Goal: Contribute content: Add original content to the website for others to see

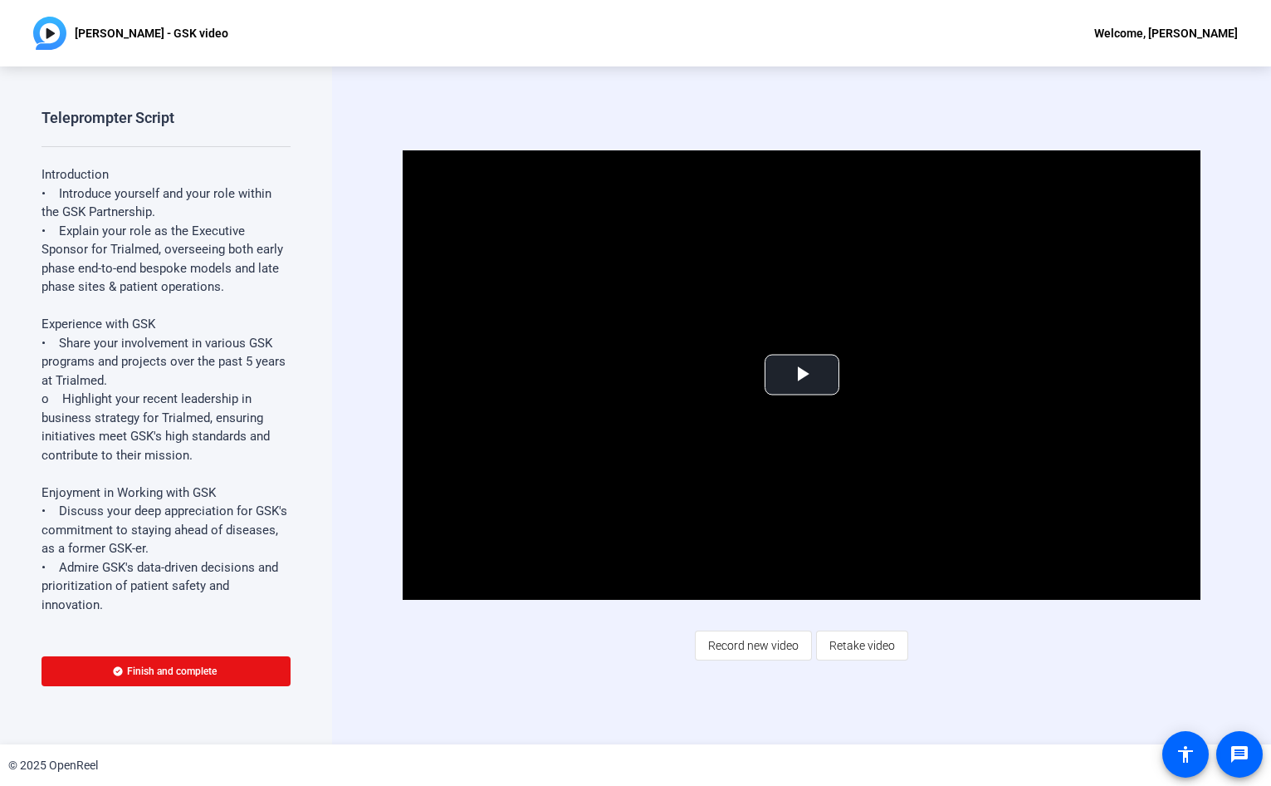
scroll to position [903, 0]
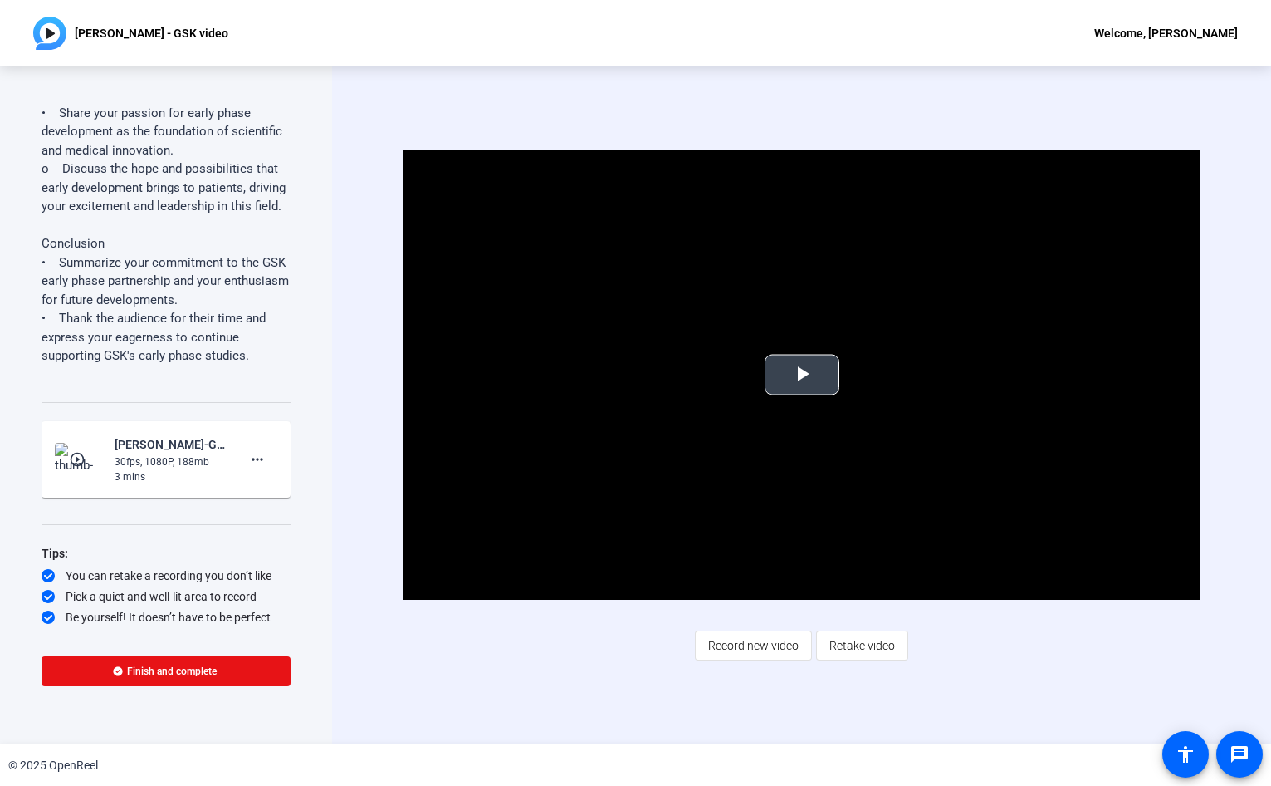
click at [802, 375] on span "Video Player" at bounding box center [802, 375] width 0 height 0
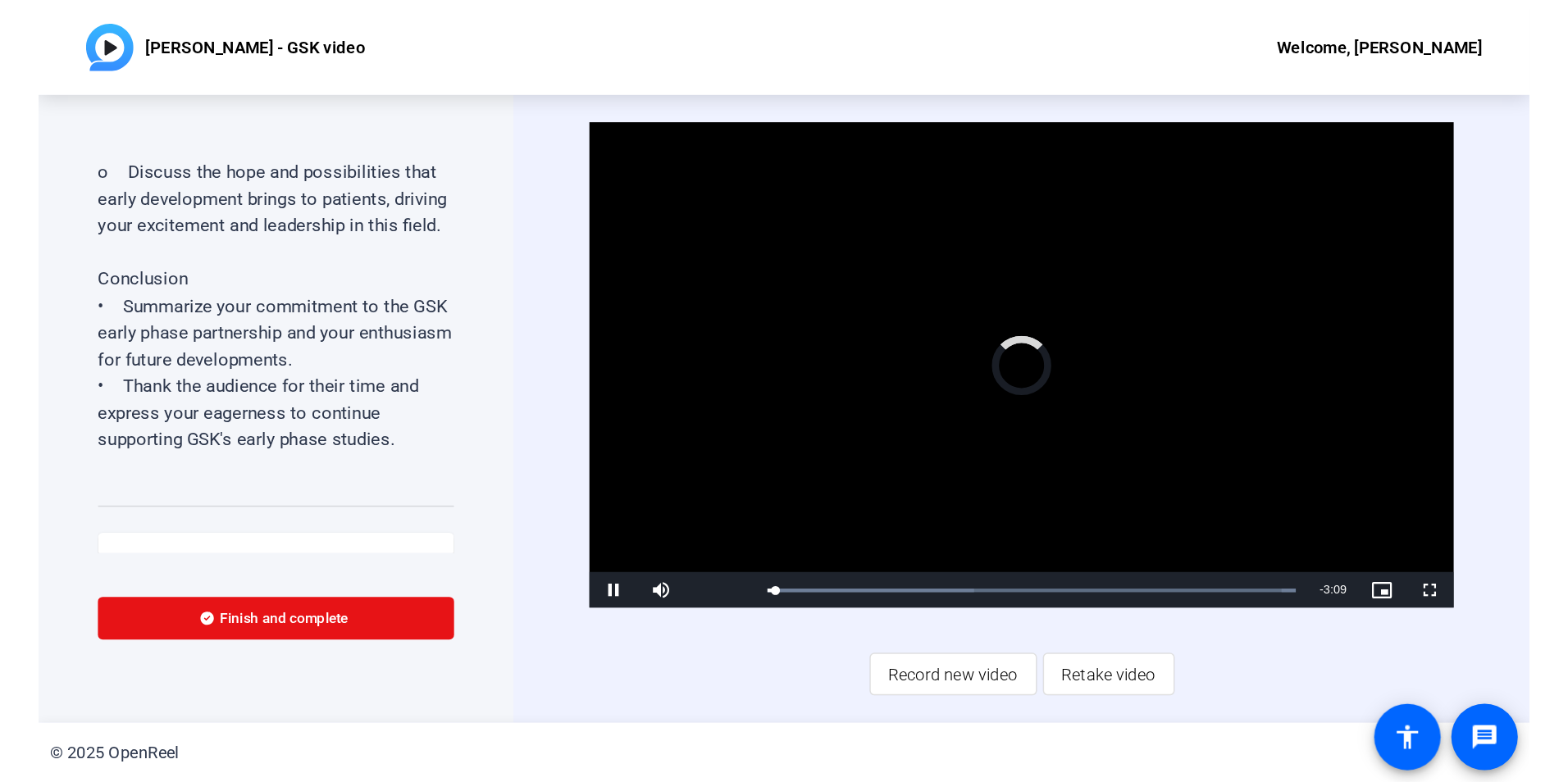
scroll to position [885, 0]
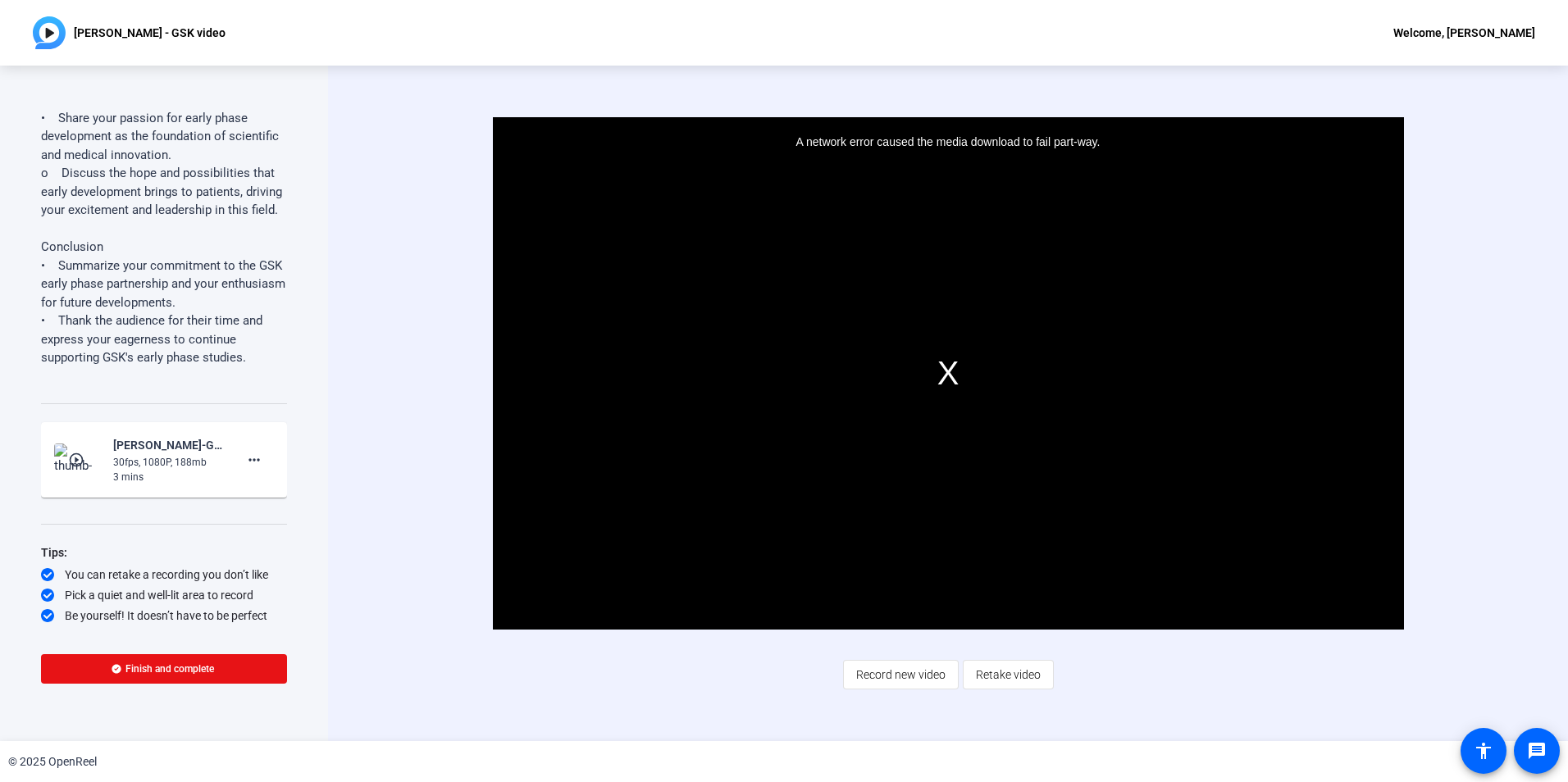
click at [951, 373] on div "A network error caused the media download to fail part-way." at bounding box center [948, 373] width 911 height 512
click at [949, 371] on div "A network error caused the media download to fail part-way." at bounding box center [948, 373] width 911 height 512
click at [387, 406] on div "Video Player is loading. Play Video Play Mute Current Time 0:02 / Duration 3:11…" at bounding box center [948, 403] width 1240 height 675
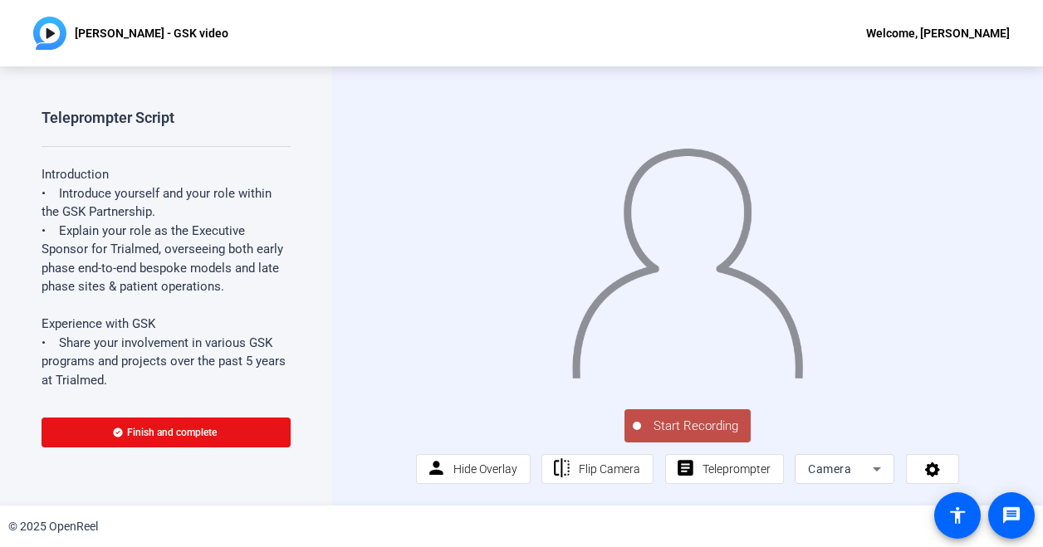
click at [515, 433] on div "Start Recording person Hide Overlay flip Flip Camera article Teleprompter Camera" at bounding box center [687, 445] width 543 height 78
click at [680, 436] on span "Start Recording" at bounding box center [696, 426] width 110 height 19
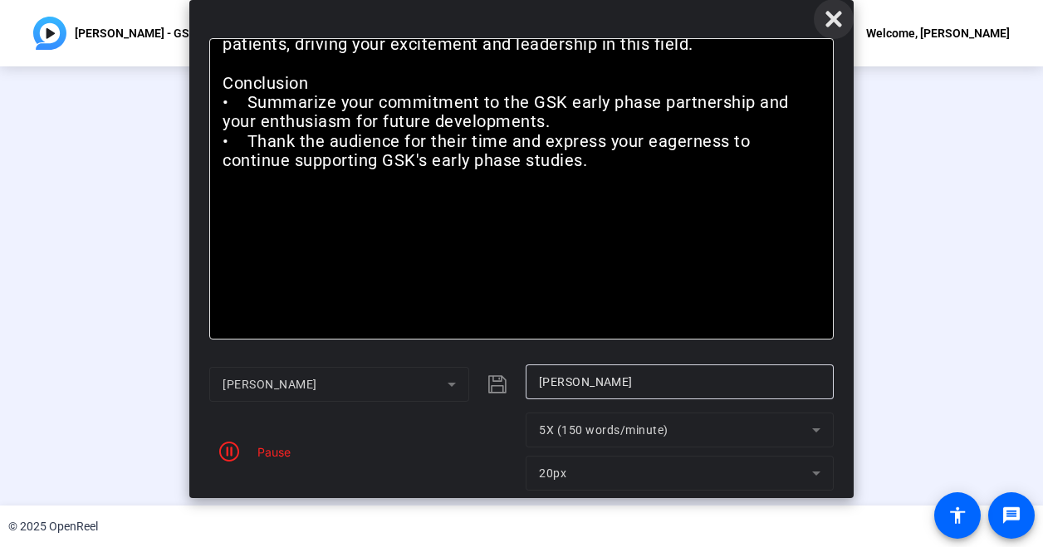
click at [839, 27] on icon at bounding box center [833, 19] width 16 height 16
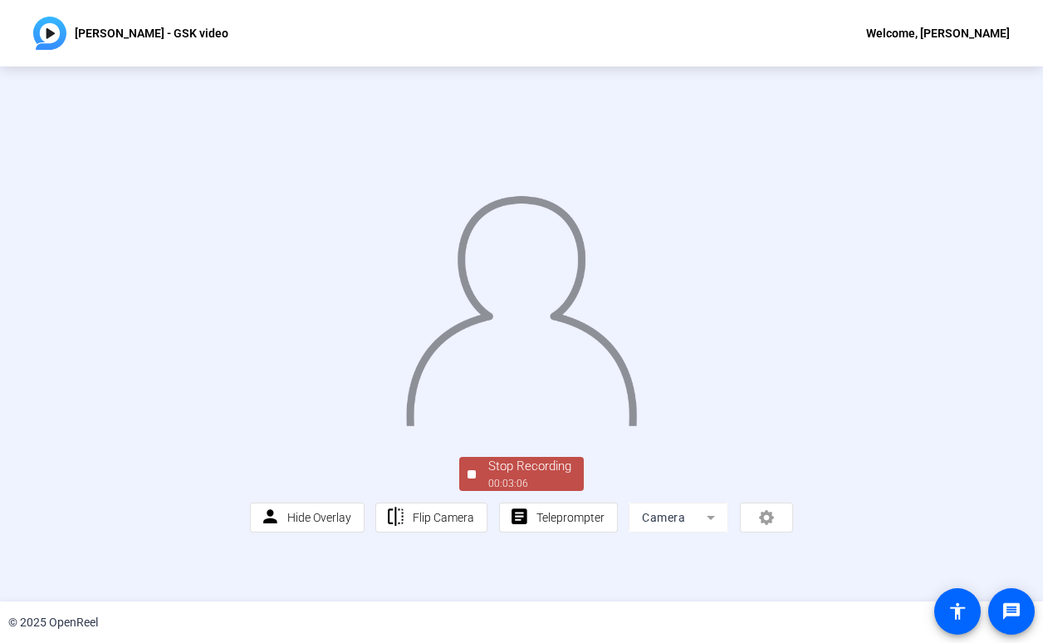
click at [557, 491] on div "00:03:06" at bounding box center [529, 483] width 83 height 15
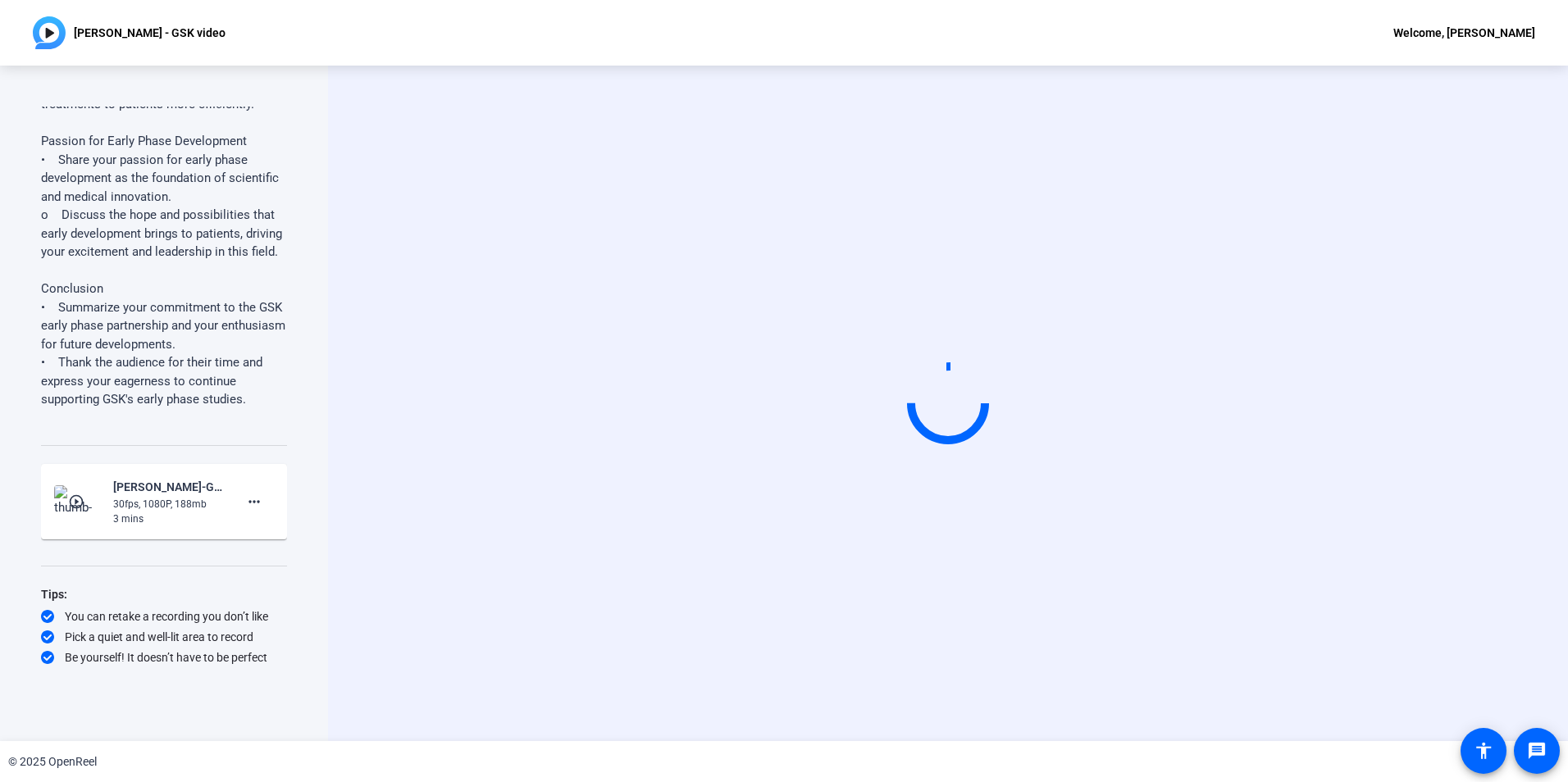
scroll to position [843, 0]
click at [69, 501] on mat-icon "play_circle_outline" at bounding box center [78, 502] width 20 height 17
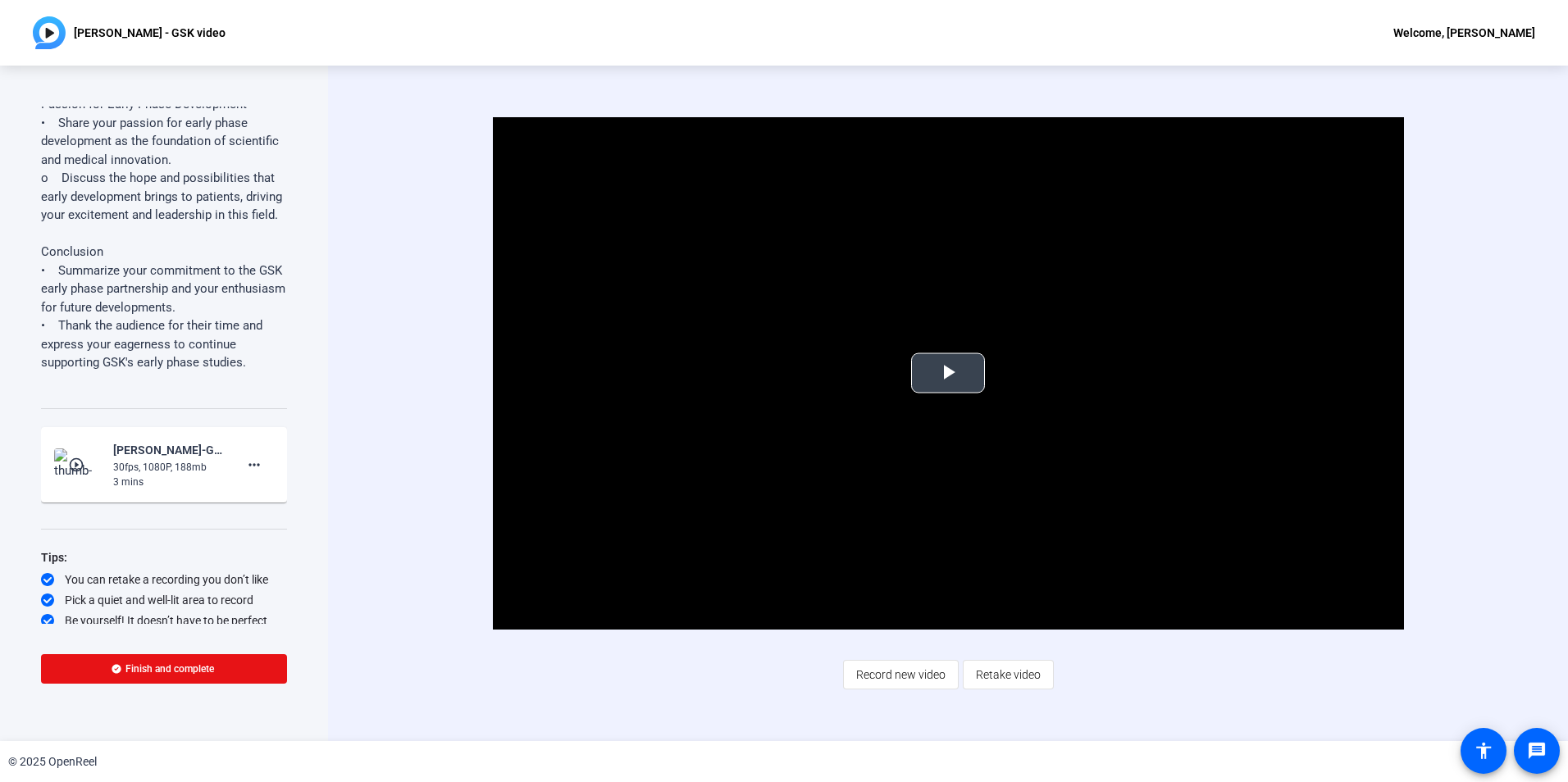
click at [948, 373] on span "Video Player" at bounding box center [948, 373] width 0 height 0
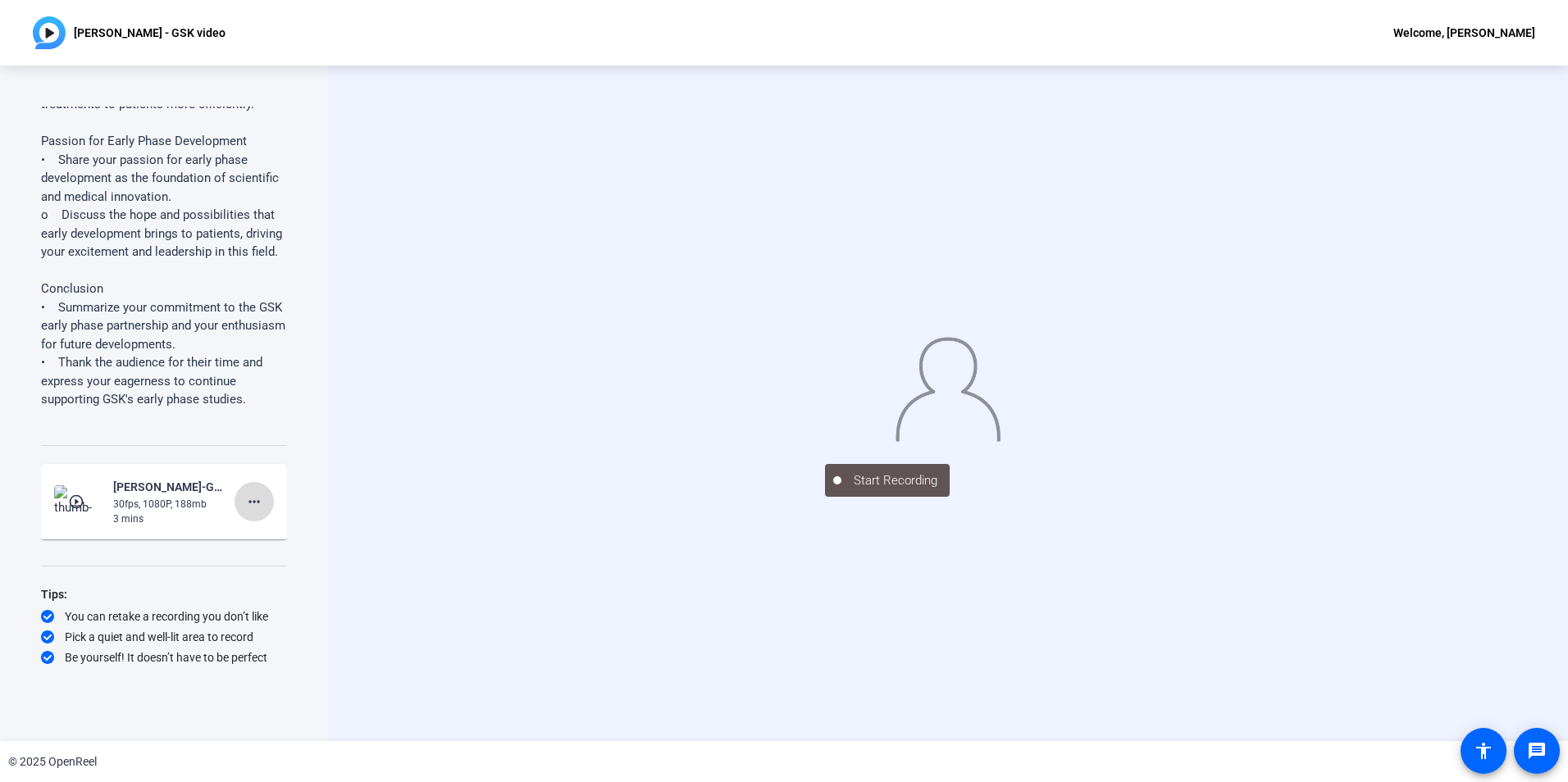
click at [244, 500] on mat-icon "more_horiz" at bounding box center [254, 502] width 20 height 20
click at [73, 501] on div at bounding box center [784, 391] width 1568 height 782
drag, startPoint x: 278, startPoint y: 481, endPoint x: 272, endPoint y: 547, distance: 66.3
click at [272, 547] on openreel-ugc-recordings "play_circle_outline [PERSON_NAME]-GSK video-[PERSON_NAME] - GSK video-175509521…" at bounding box center [164, 506] width 246 height 84
click at [773, 514] on div "Start Recording" at bounding box center [948, 403] width 1240 height 675
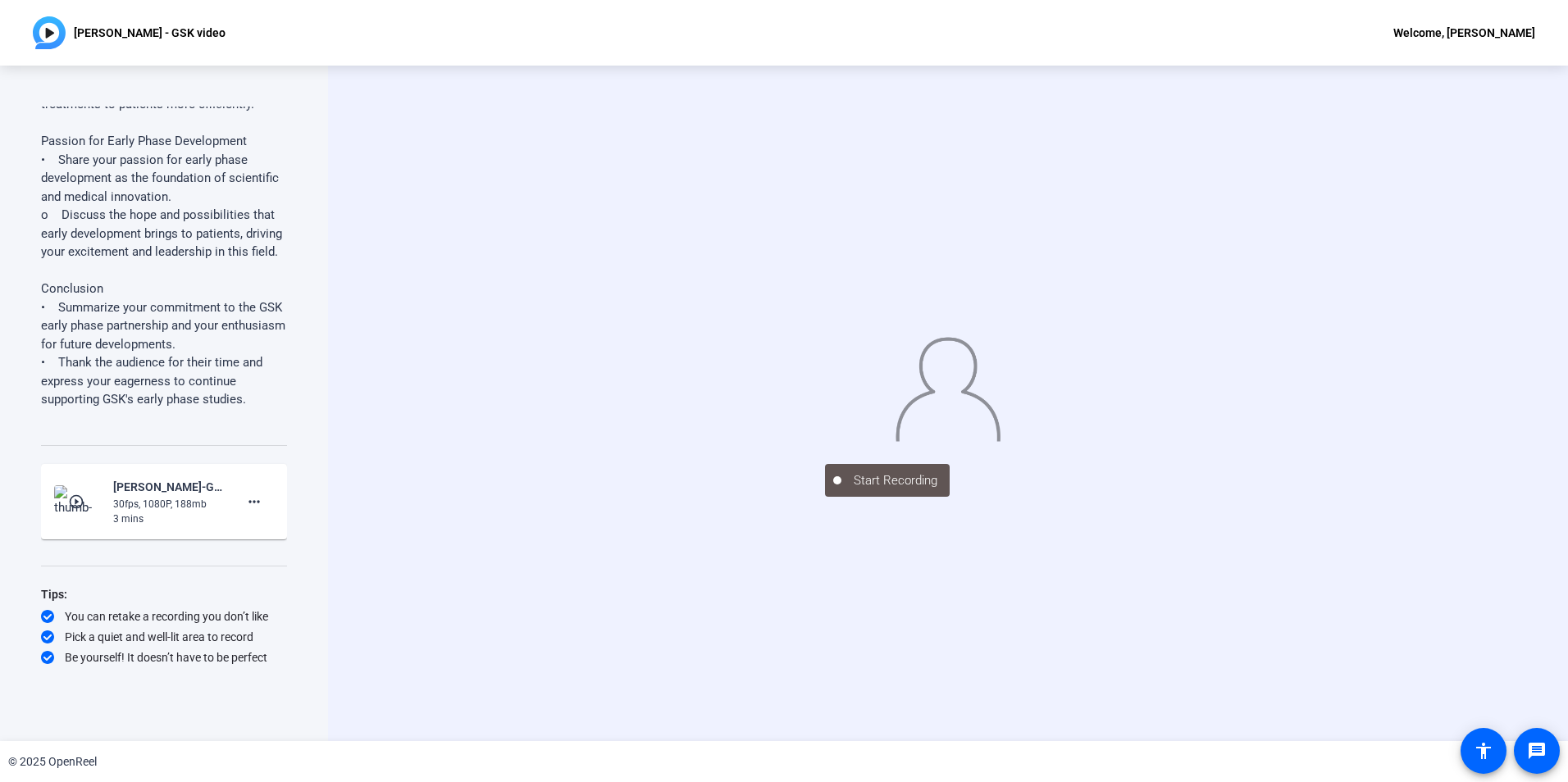
click at [959, 400] on img at bounding box center [948, 386] width 107 height 111
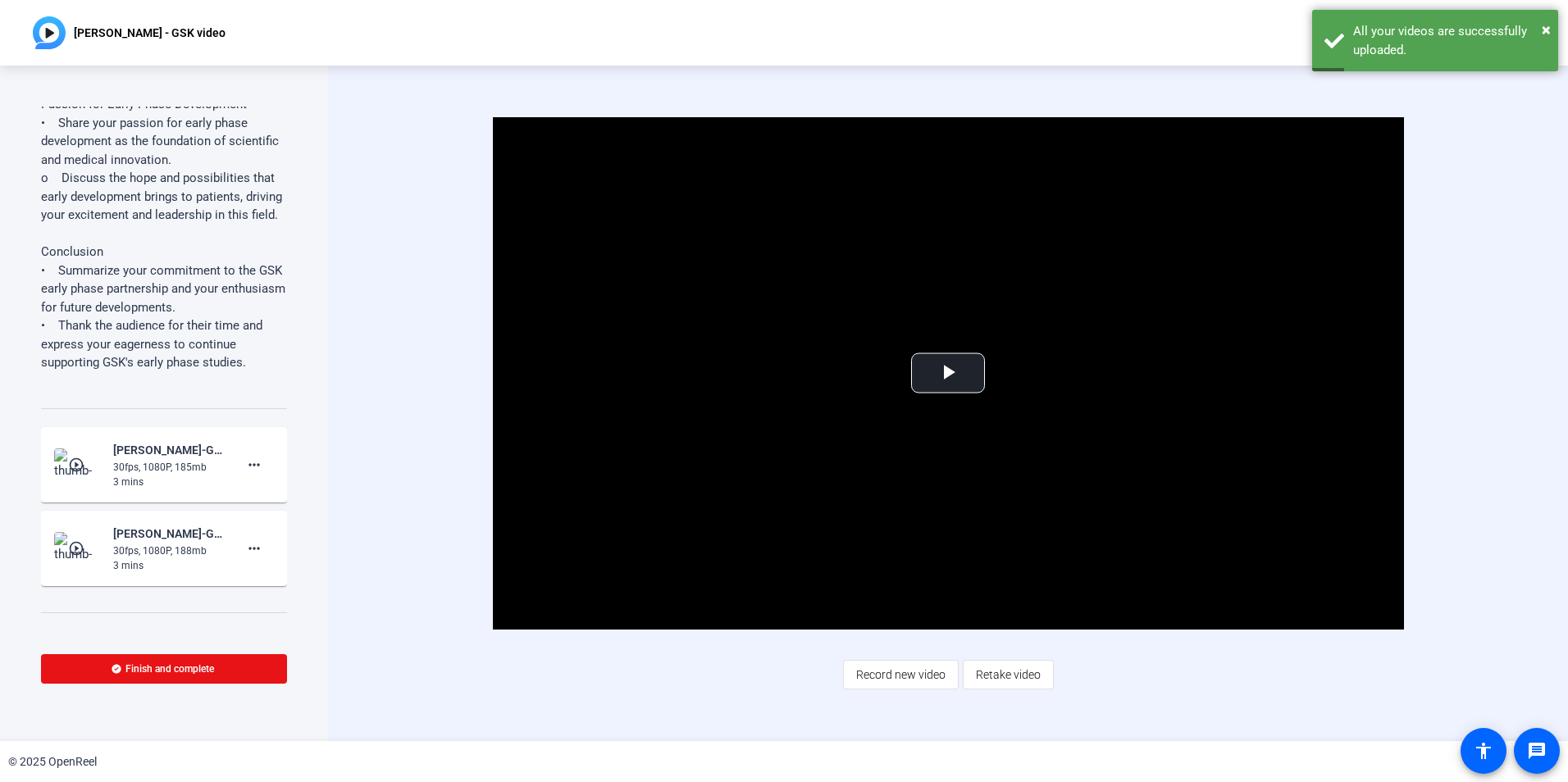
click at [80, 481] on img at bounding box center [78, 464] width 48 height 33
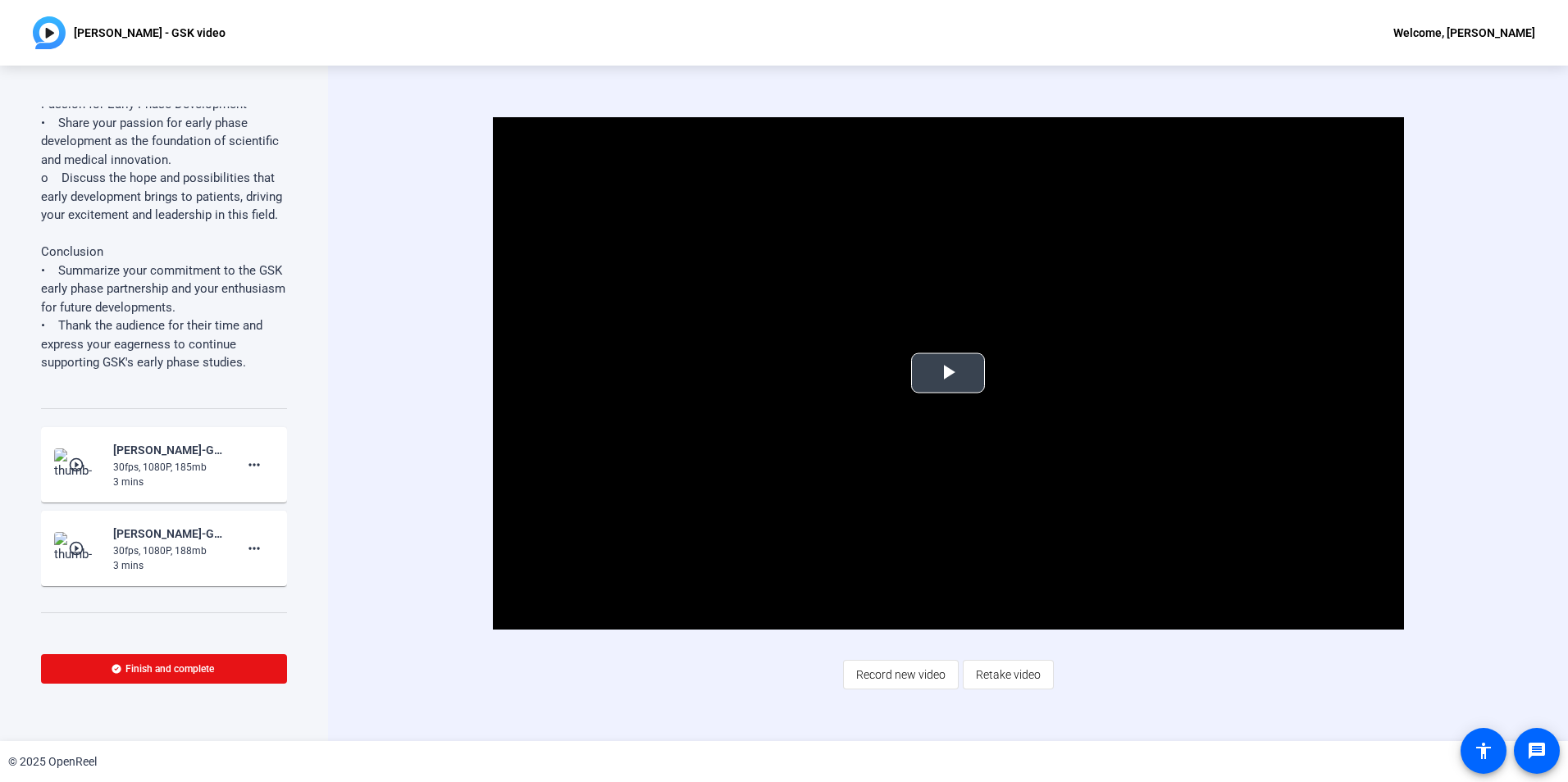
click at [948, 373] on span "Video Player" at bounding box center [948, 373] width 0 height 0
click at [148, 559] on div "30fps, 1080P, 188mb" at bounding box center [168, 551] width 110 height 15
click at [156, 559] on div "30fps, 1080P, 188mb" at bounding box center [168, 551] width 110 height 15
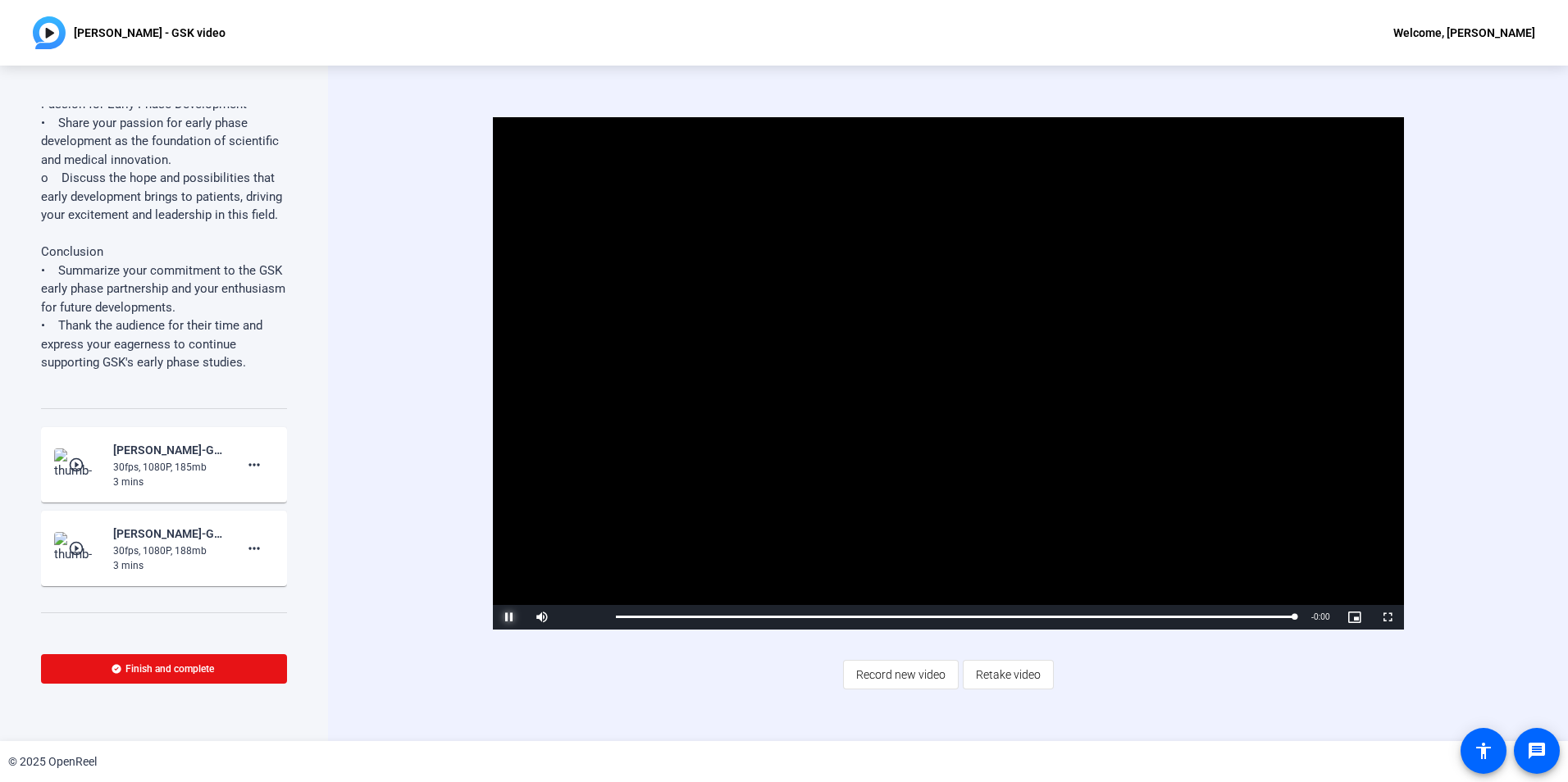
click at [506, 617] on span "Video Player" at bounding box center [509, 617] width 33 height 0
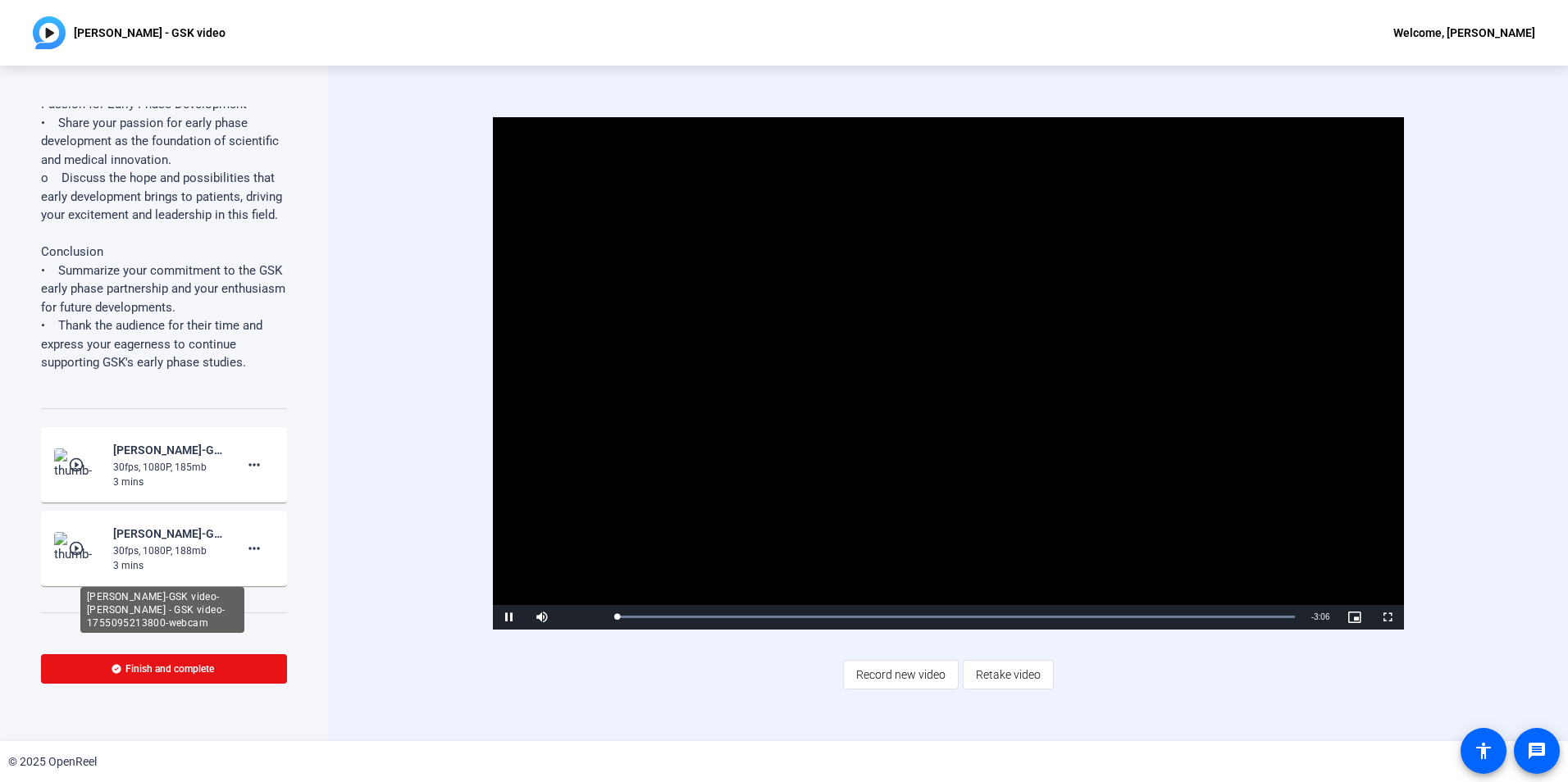
click at [177, 544] on div "[PERSON_NAME]-GSK video-[PERSON_NAME] - GSK video-1755095213800-webcam" at bounding box center [168, 534] width 110 height 20
click at [505, 617] on span "Video Player" at bounding box center [509, 617] width 33 height 0
click at [155, 544] on div "[PERSON_NAME]-GSK video-[PERSON_NAME] - GSK video-1755095213800-webcam" at bounding box center [168, 534] width 110 height 20
click at [73, 557] on mat-icon "play_circle_outline" at bounding box center [78, 548] width 20 height 17
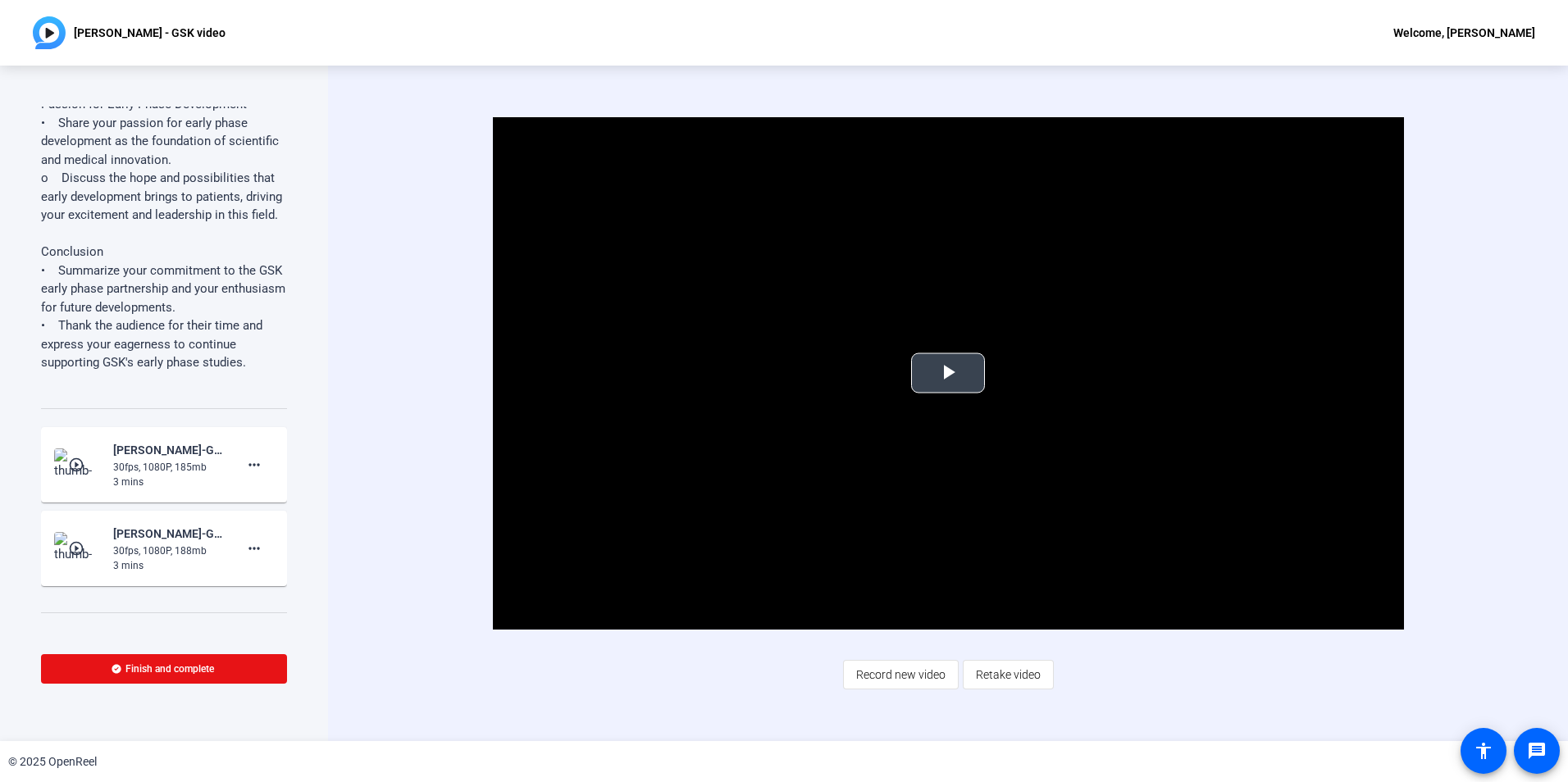
click at [948, 373] on span "Video Player" at bounding box center [948, 373] width 0 height 0
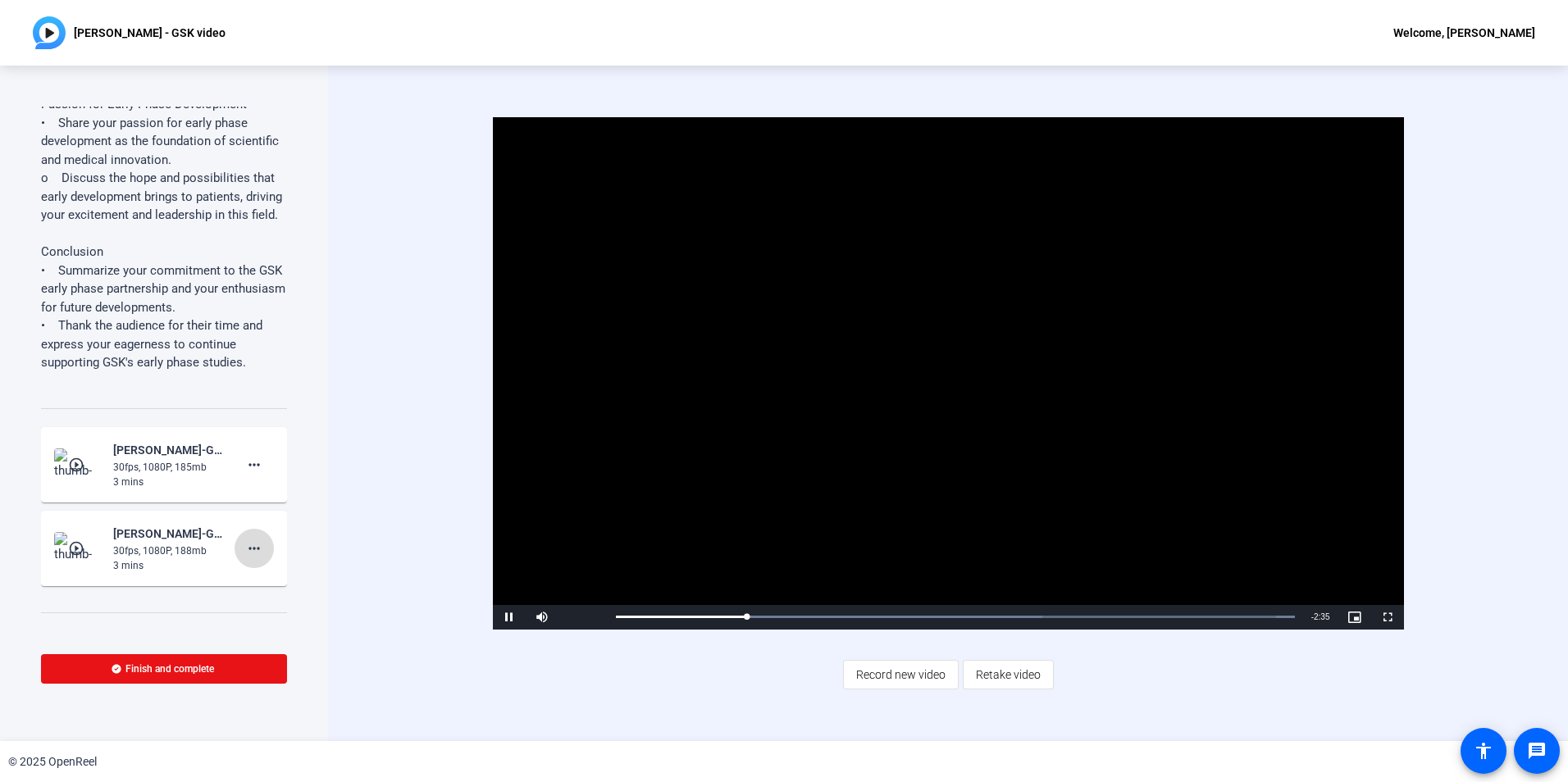
click at [247, 559] on mat-icon "more_horiz" at bounding box center [254, 549] width 20 height 20
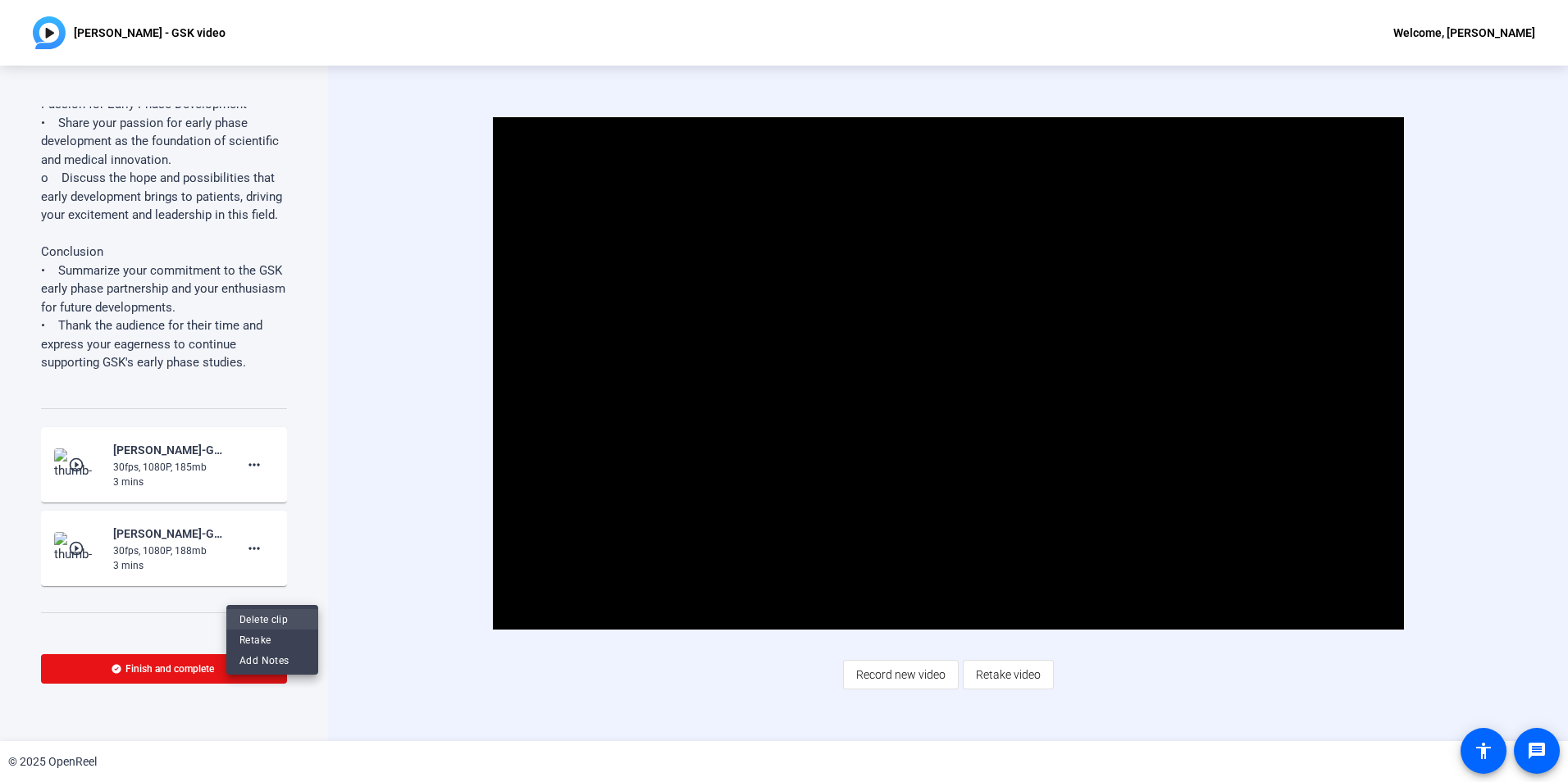
click at [258, 620] on span "Delete clip" at bounding box center [272, 620] width 65 height 20
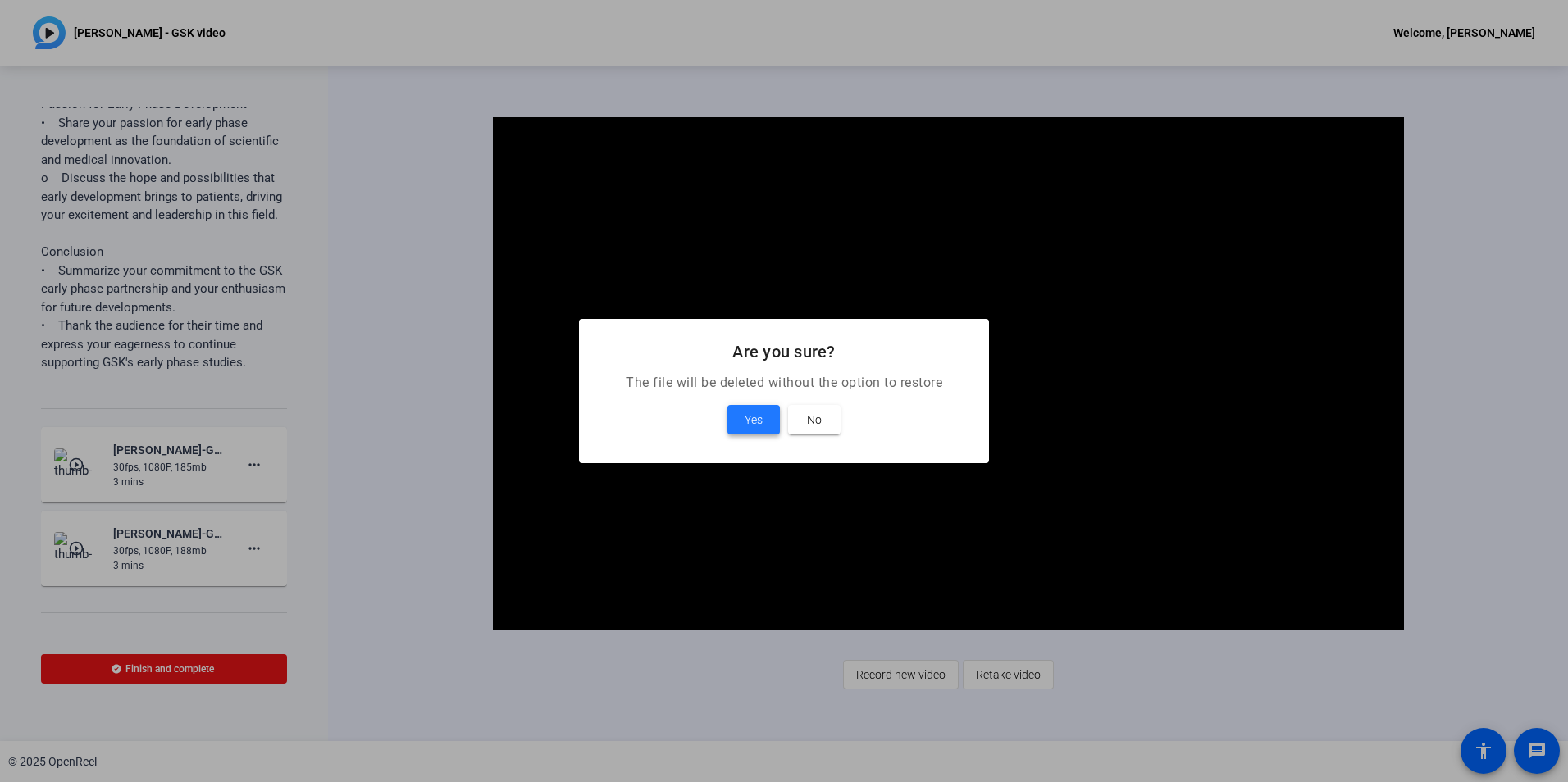
click at [746, 415] on span "Yes" at bounding box center [753, 420] width 18 height 20
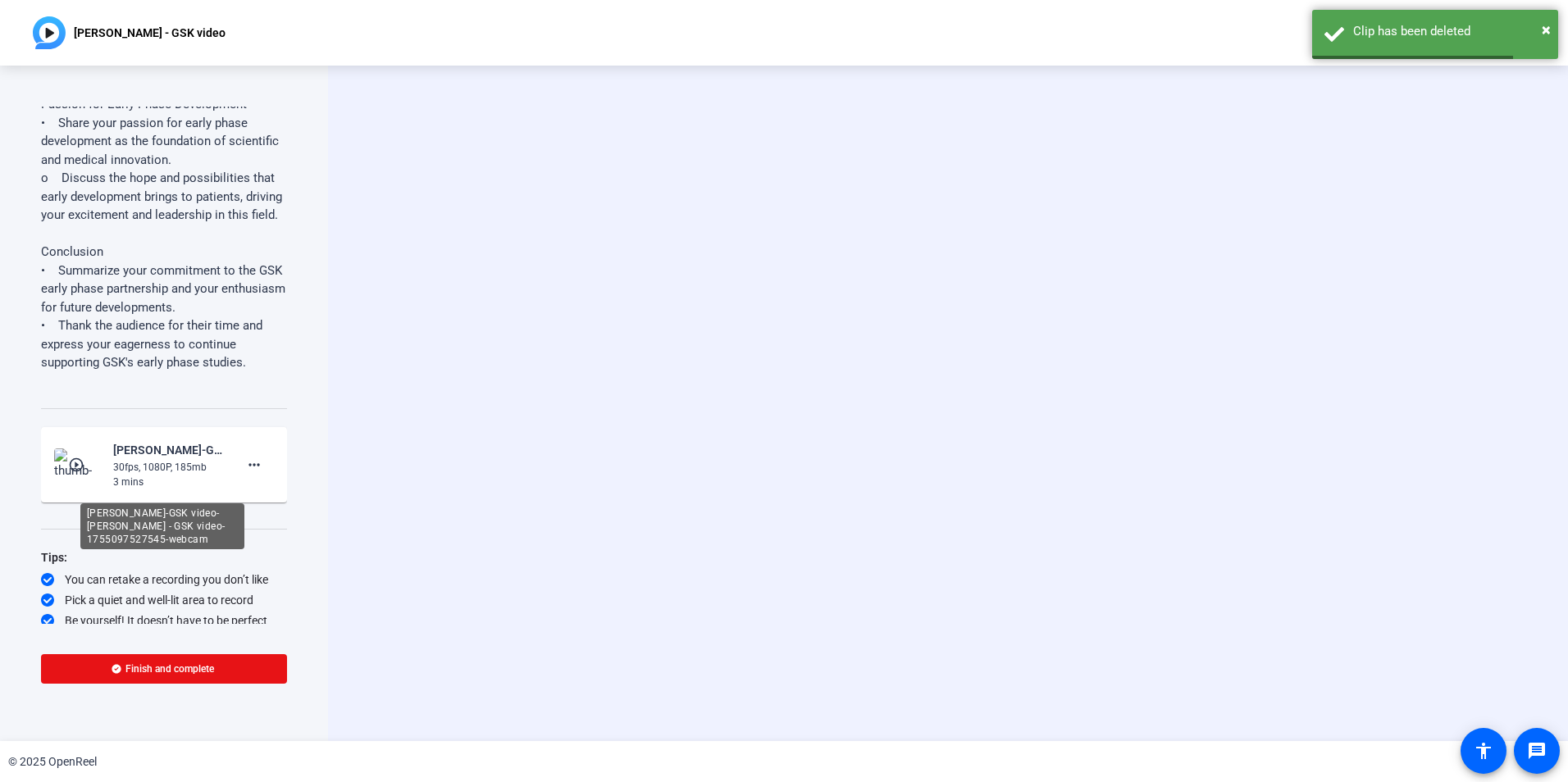
click at [152, 460] on div "[PERSON_NAME]-GSK video-[PERSON_NAME] - GSK video-1755097527545-webcam" at bounding box center [168, 450] width 110 height 20
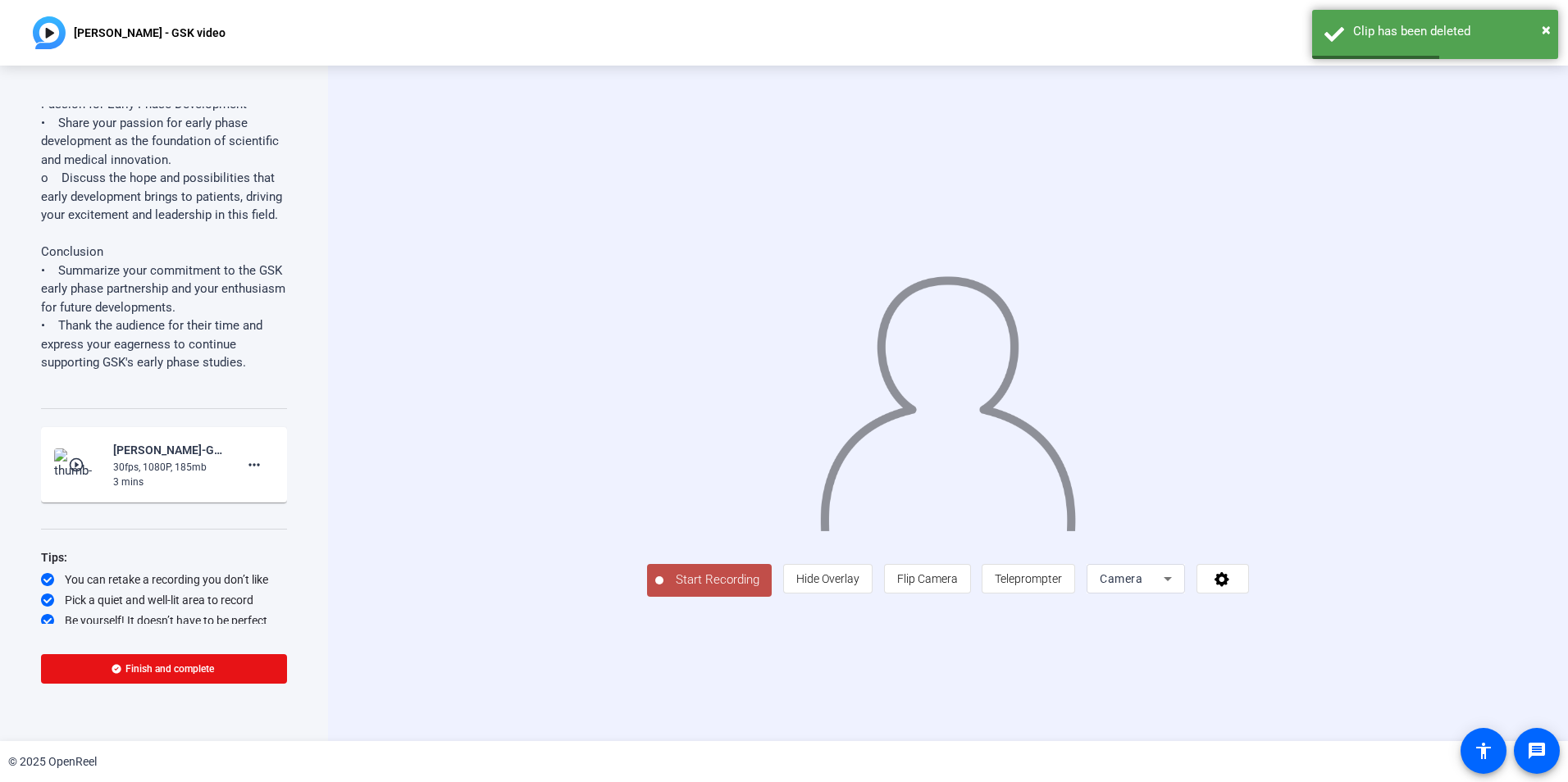
click at [71, 473] on mat-icon "play_circle_outline" at bounding box center [78, 465] width 20 height 17
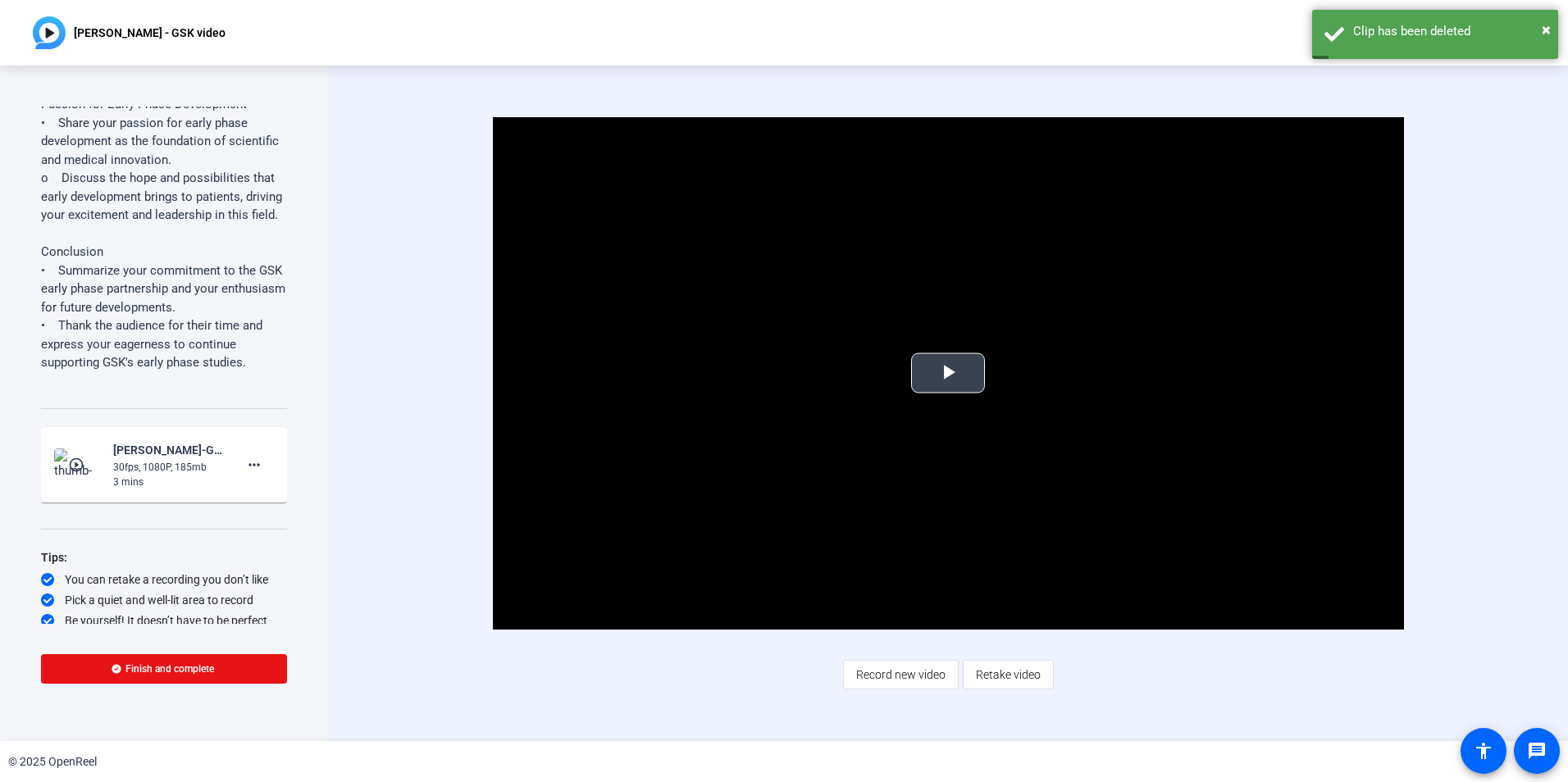
click at [948, 373] on span "Video Player" at bounding box center [948, 373] width 0 height 0
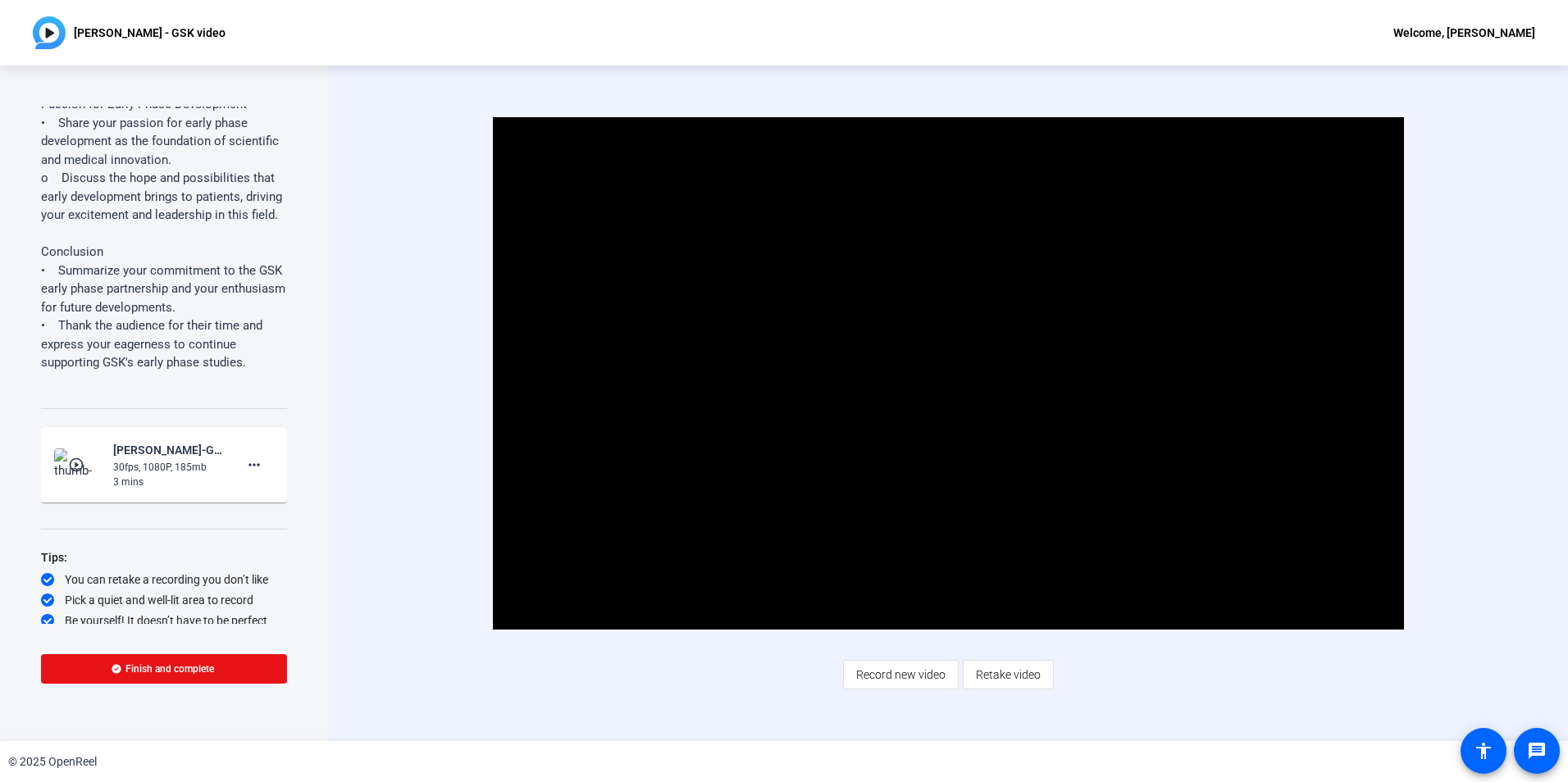
scroll to position [885, 0]
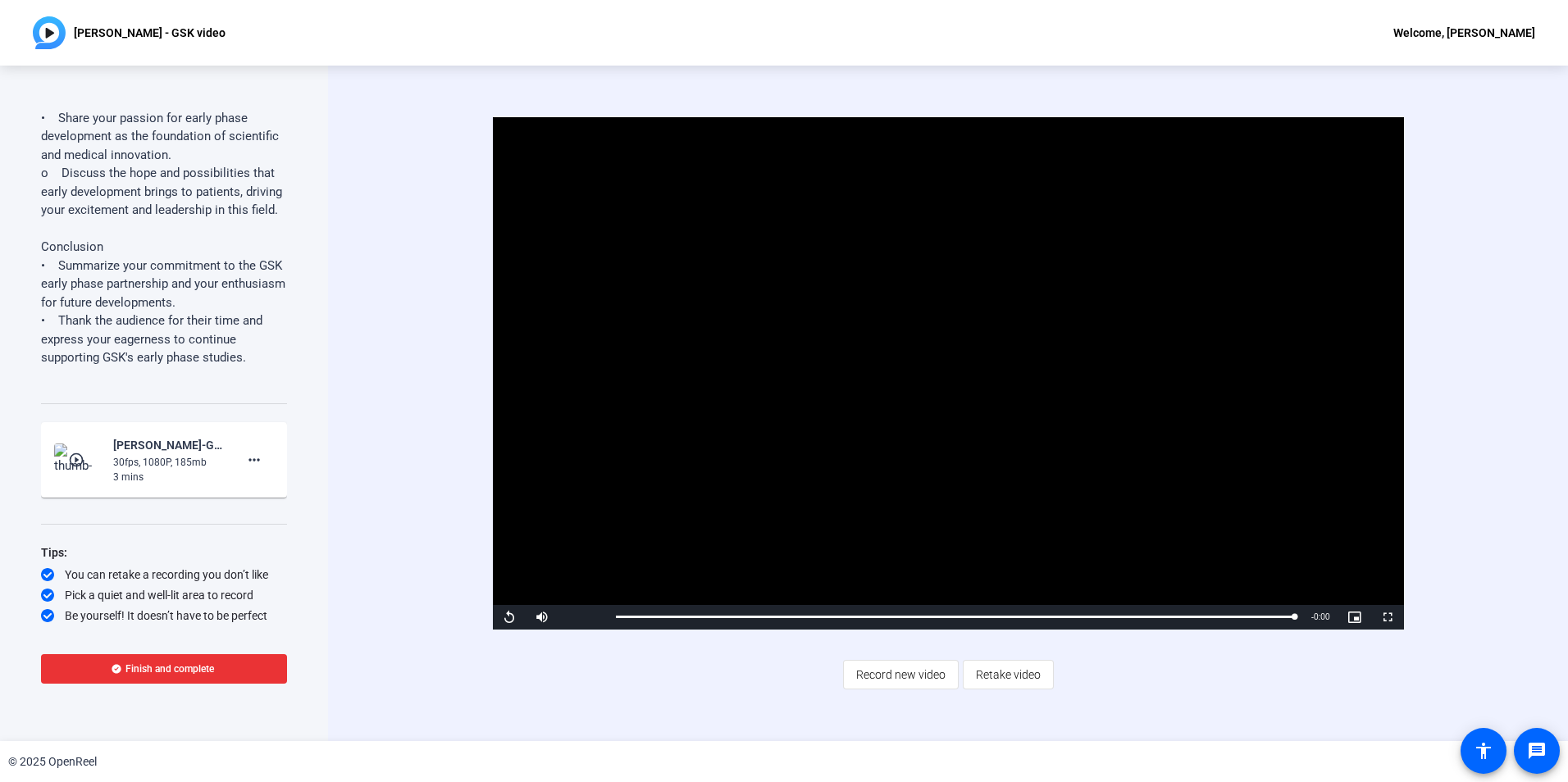
click at [138, 669] on span "Finish and complete" at bounding box center [170, 668] width 89 height 13
